Goal: Task Accomplishment & Management: Manage account settings

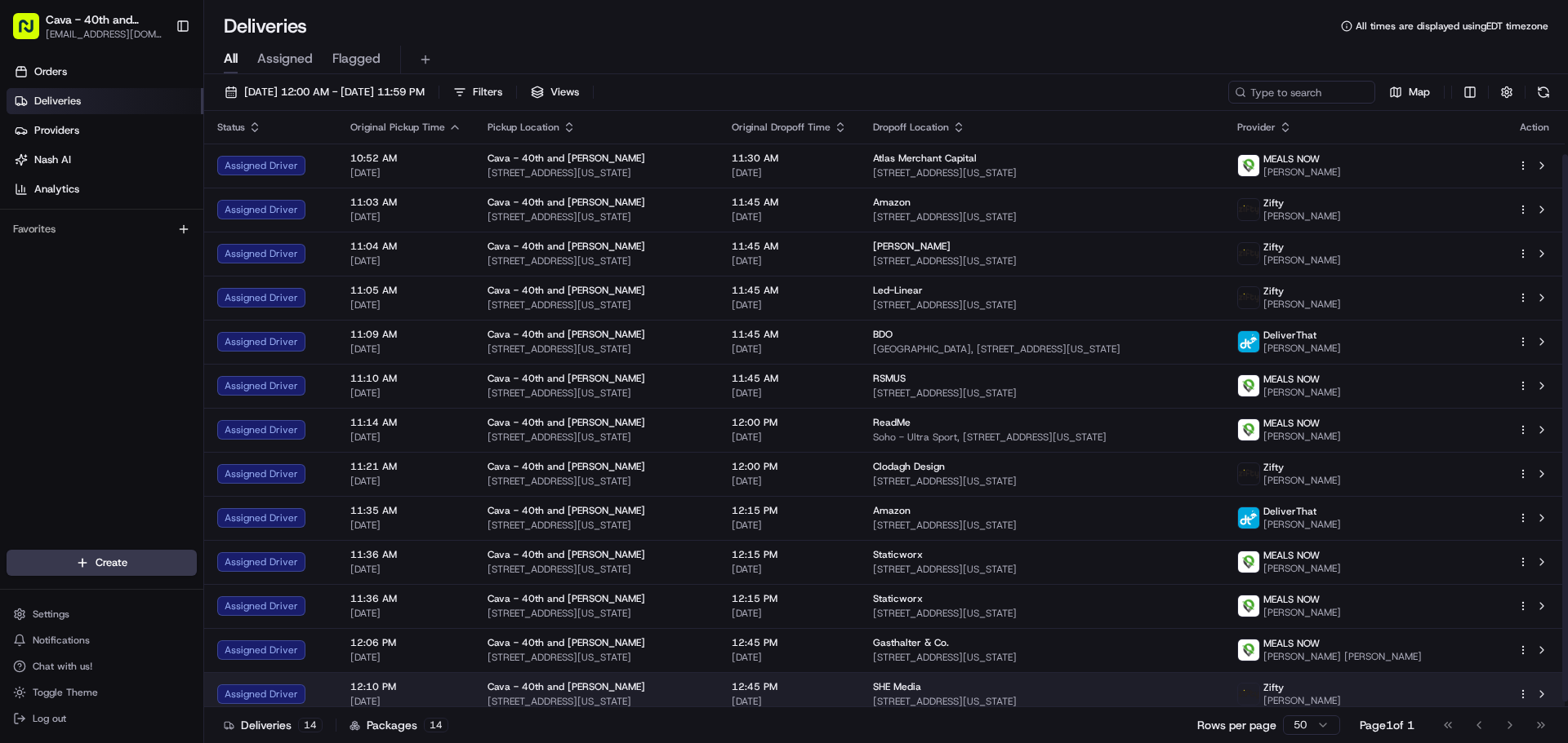
scroll to position [53, 0]
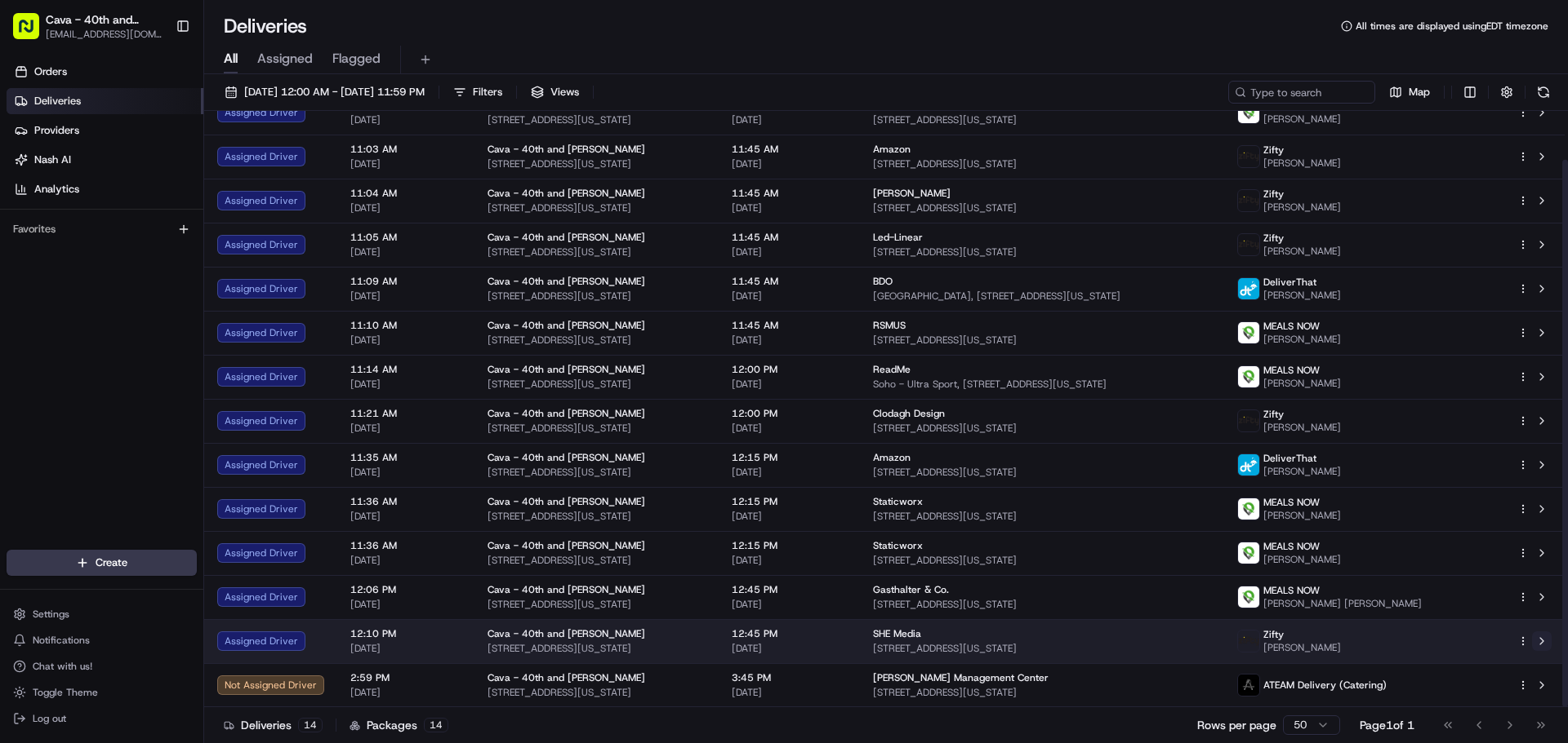
click at [1545, 639] on button at bounding box center [1542, 641] width 20 height 20
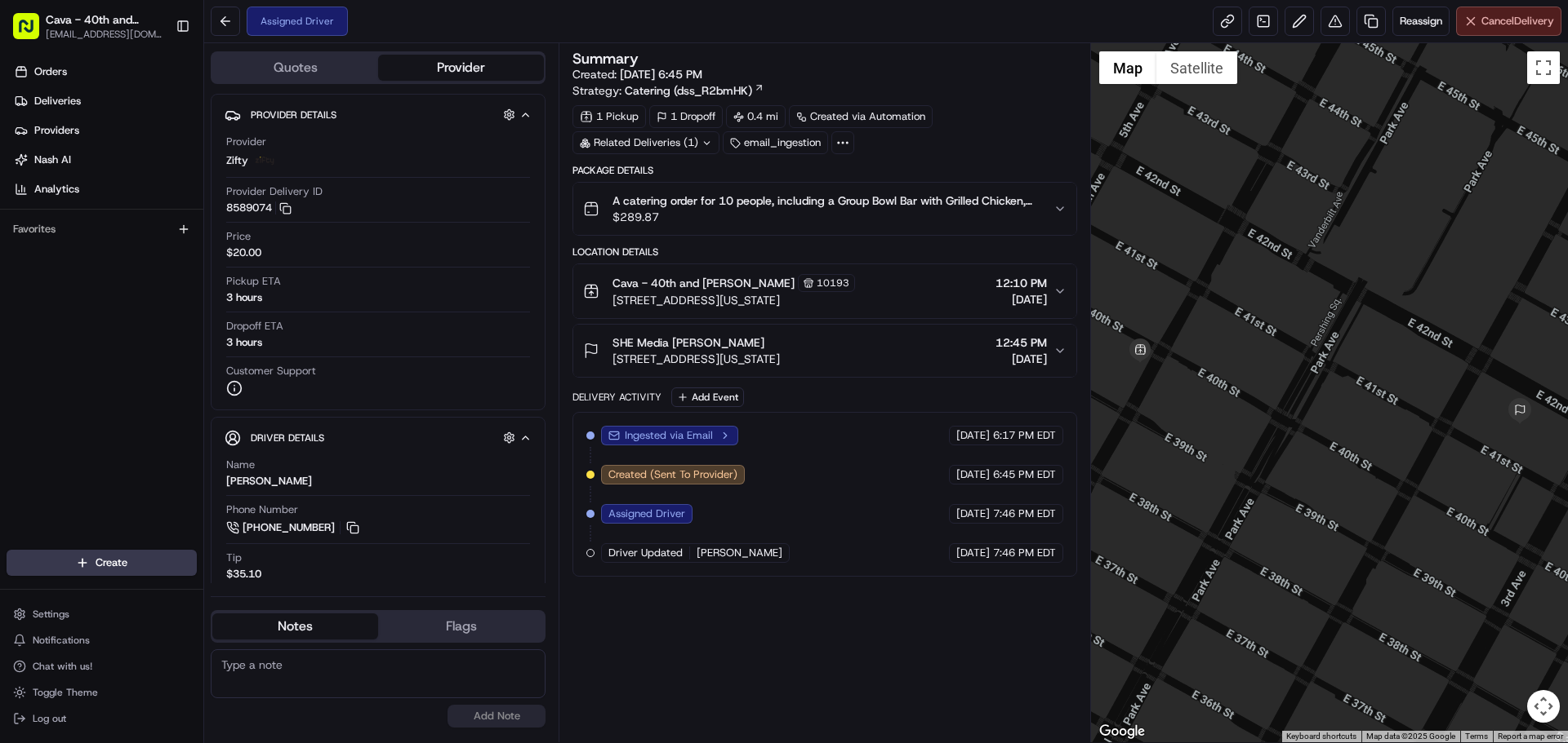
click at [1503, 13] on button "Cancel Delivery" at bounding box center [1508, 22] width 105 height 30
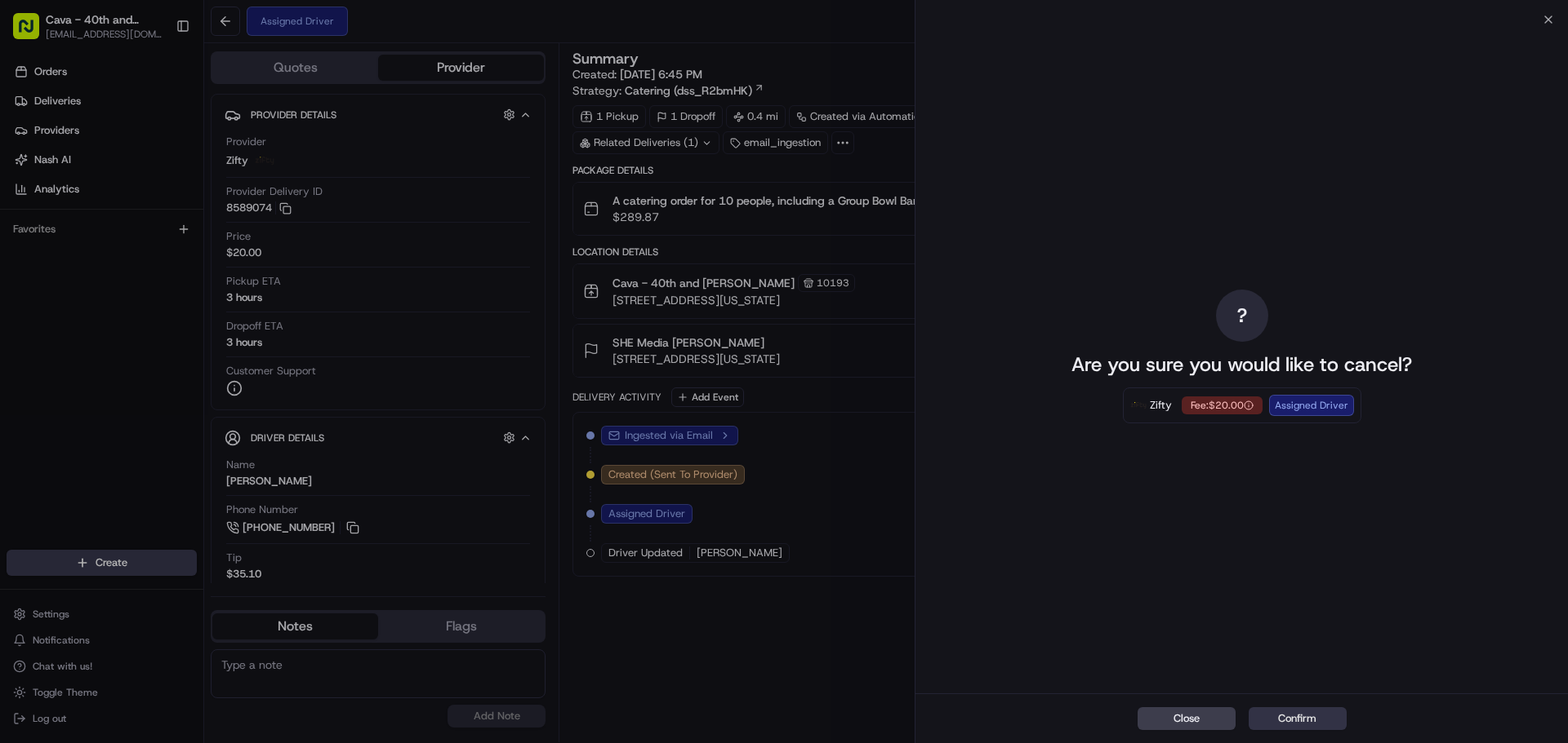
click at [1300, 727] on button "Confirm" at bounding box center [1297, 719] width 98 height 23
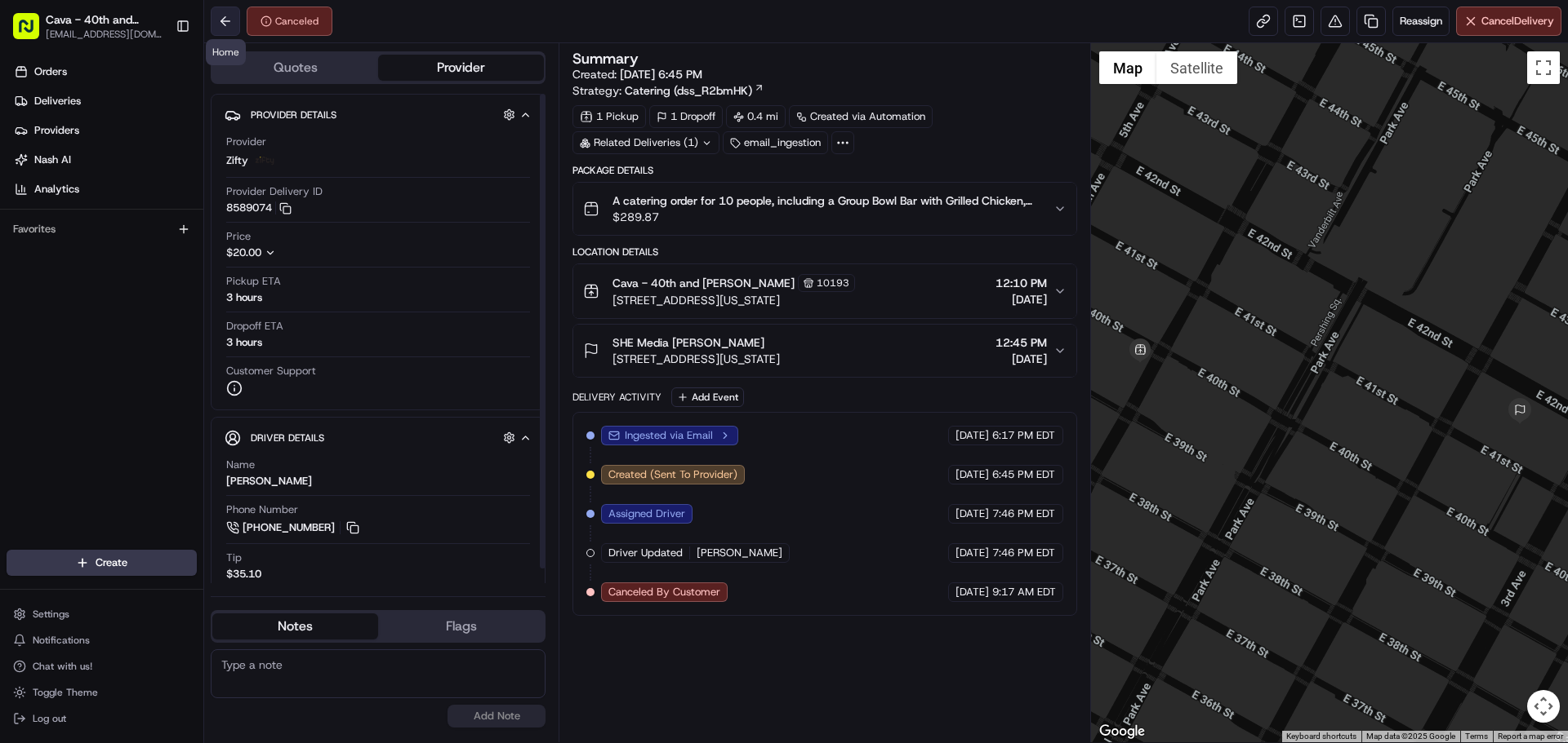
click at [238, 21] on button at bounding box center [225, 22] width 30 height 30
